Goal: Task Accomplishment & Management: Manage account settings

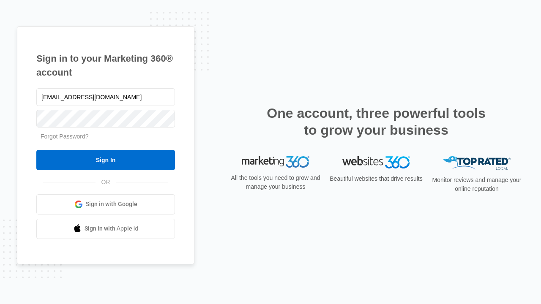
type input "[EMAIL_ADDRESS][DOMAIN_NAME]"
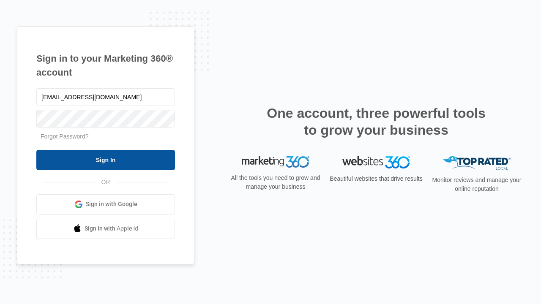
click at [106, 160] on input "Sign In" at bounding box center [105, 160] width 139 height 20
